Goal: Navigation & Orientation: Go to known website

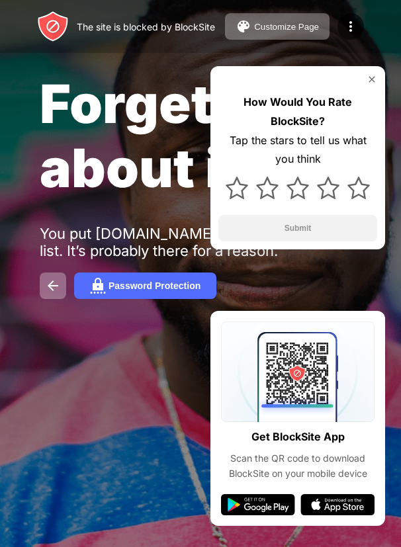
click at [377, 77] on img at bounding box center [372, 79] width 11 height 11
click at [245, 286] on div "Password Protection" at bounding box center [201, 286] width 322 height 26
